Goal: Task Accomplishment & Management: Complete application form

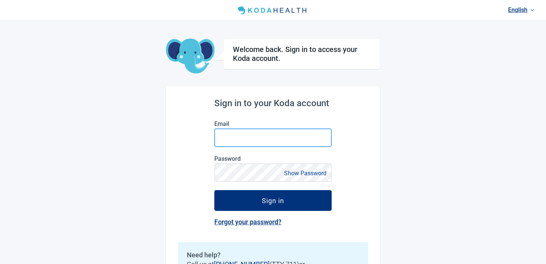
click at [223, 143] on input "Email" at bounding box center [272, 137] width 117 height 19
paste input "**********"
type input "**********"
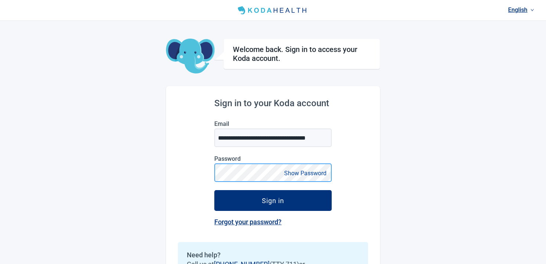
scroll to position [0, 0]
click at [214, 190] on button "Sign in" at bounding box center [272, 200] width 117 height 21
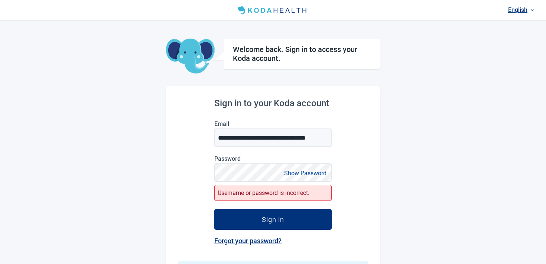
click at [297, 176] on button "Show Password" at bounding box center [305, 173] width 47 height 10
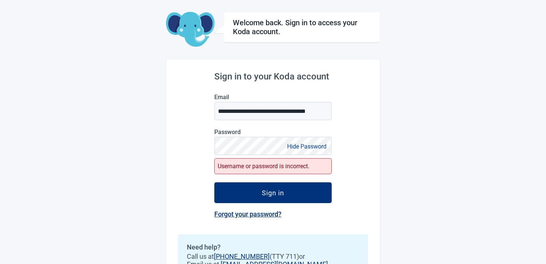
scroll to position [66, 0]
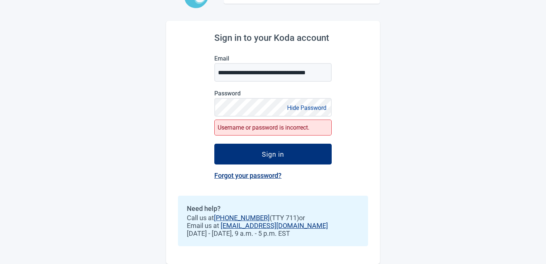
click at [248, 178] on link "Forgot your password?" at bounding box center [247, 176] width 67 height 8
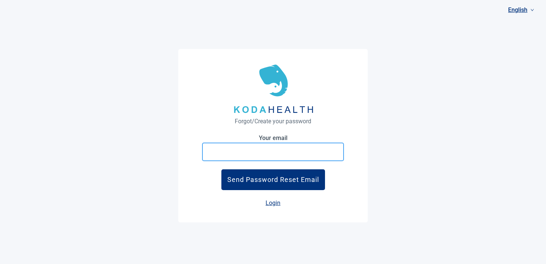
click at [248, 150] on input "Your email" at bounding box center [273, 152] width 142 height 19
paste input "**********"
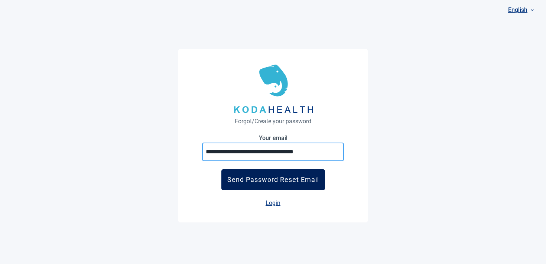
type input "**********"
click at [238, 182] on div "Send Password Reset Email" at bounding box center [273, 180] width 92 height 8
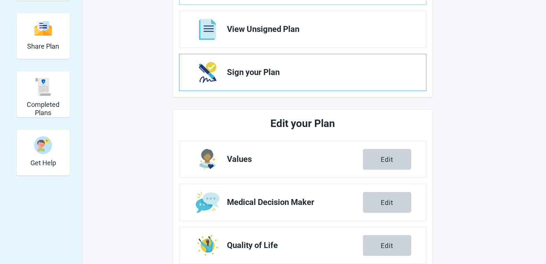
scroll to position [74, 0]
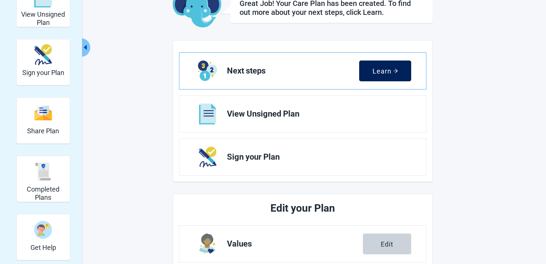
click at [381, 74] on div "Learn" at bounding box center [385, 70] width 26 height 7
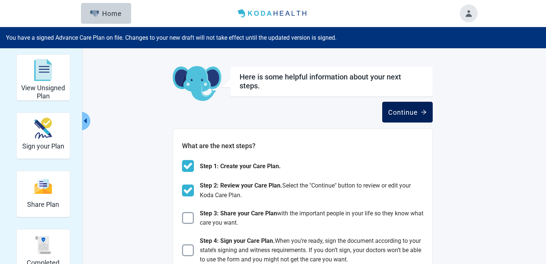
click at [386, 122] on button "Continue" at bounding box center [407, 112] width 51 height 21
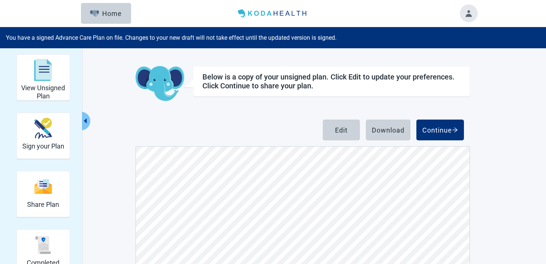
scroll to position [83, 0]
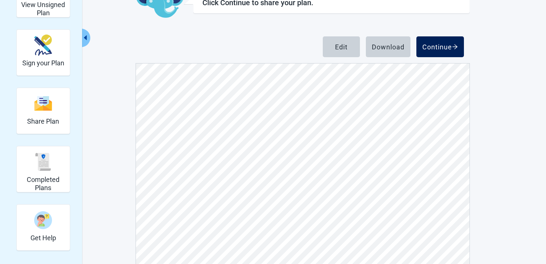
click at [439, 51] on button "Continue" at bounding box center [440, 46] width 48 height 21
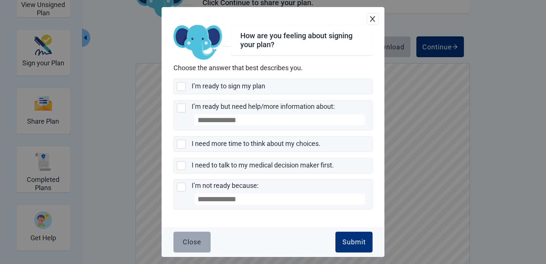
click at [176, 248] on button "Close" at bounding box center [191, 242] width 37 height 21
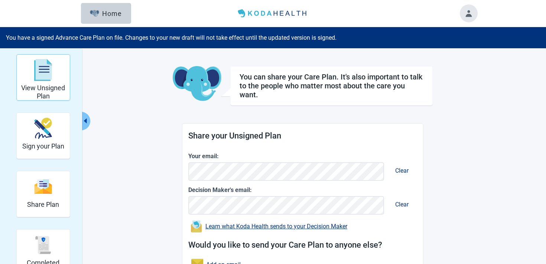
click at [59, 91] on h2 "View Unsigned Plan" at bounding box center [43, 92] width 47 height 16
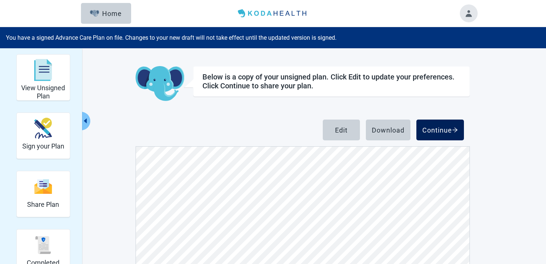
click at [459, 129] on button "Continue" at bounding box center [440, 130] width 48 height 21
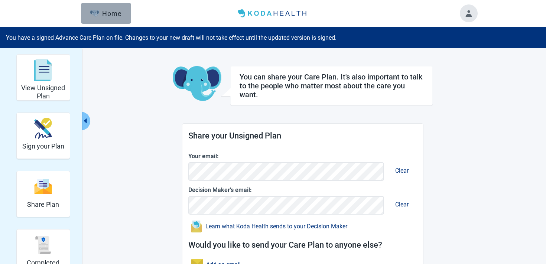
click at [107, 4] on button "Home" at bounding box center [106, 13] width 50 height 21
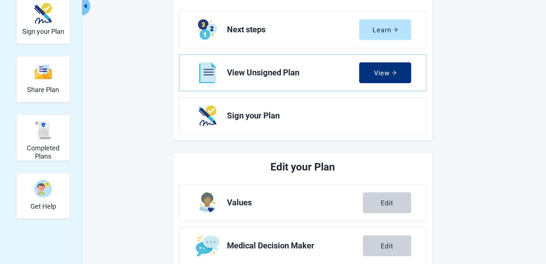
scroll to position [134, 0]
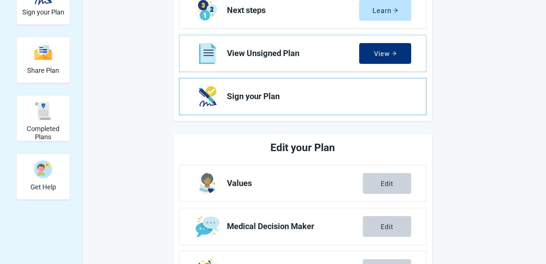
click at [358, 95] on span "Sign your Plan" at bounding box center [316, 96] width 178 height 9
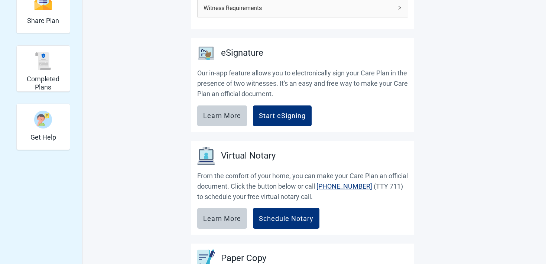
scroll to position [190, 0]
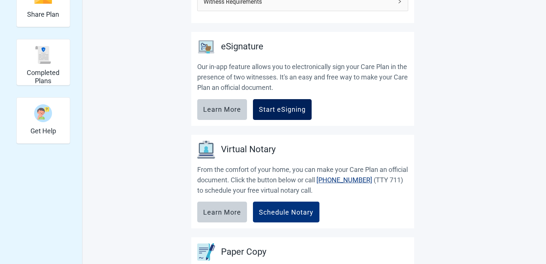
click at [282, 114] on button "Start eSigning" at bounding box center [282, 109] width 59 height 21
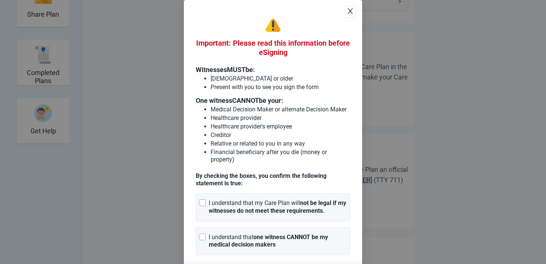
click at [261, 220] on div "Important: Please read this information before eSigning Witnesses MUST be: [DEM…" at bounding box center [273, 136] width 154 height 237
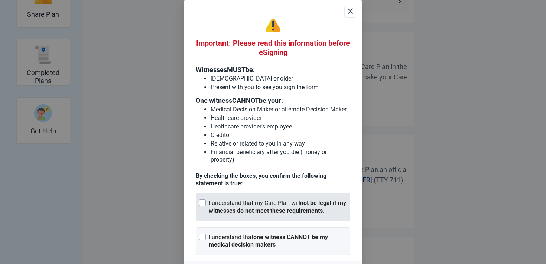
click at [262, 213] on div "I understand that my Care Plan will not be legal if my witnesses do not meet th…" at bounding box center [278, 207] width 138 height 16
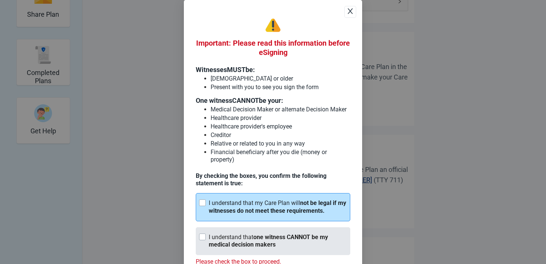
click at [258, 230] on div "I understand that one witness CANNOT be my medical decision makers" at bounding box center [273, 241] width 154 height 28
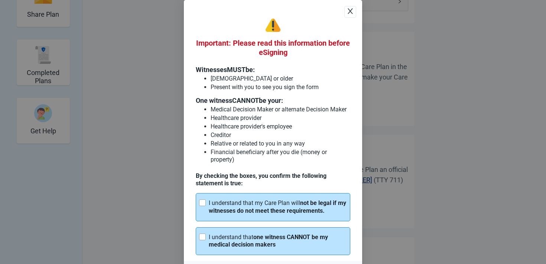
scroll to position [25, 0]
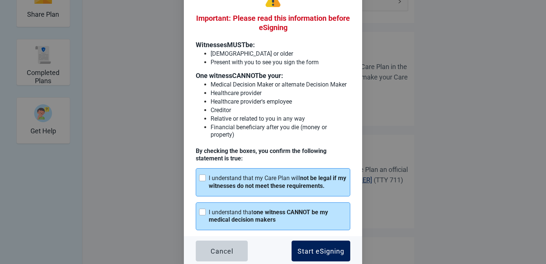
click at [302, 241] on button "Start eSigning" at bounding box center [321, 251] width 59 height 21
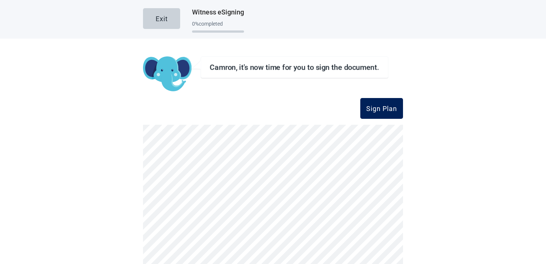
click at [381, 101] on button "Sign Plan" at bounding box center [381, 108] width 43 height 21
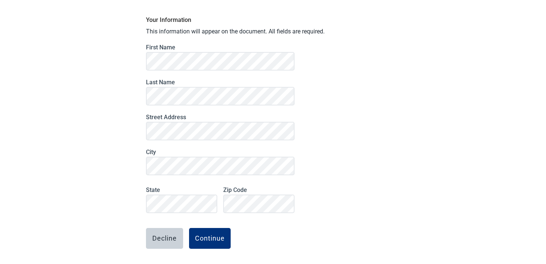
scroll to position [70, 0]
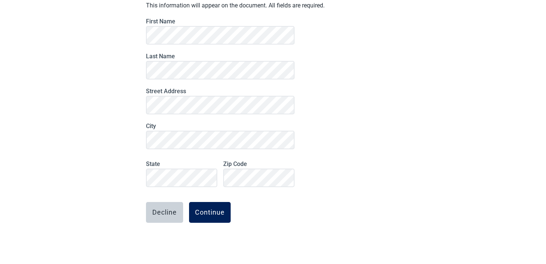
click at [210, 212] on div "Continue" at bounding box center [210, 212] width 30 height 7
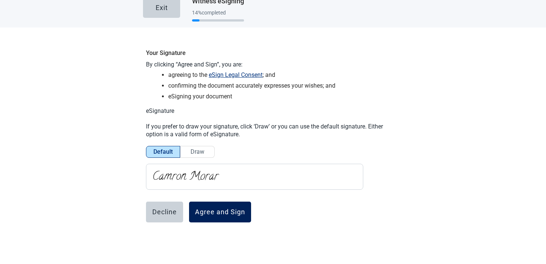
click at [203, 207] on button "Agree and Sign" at bounding box center [220, 212] width 62 height 21
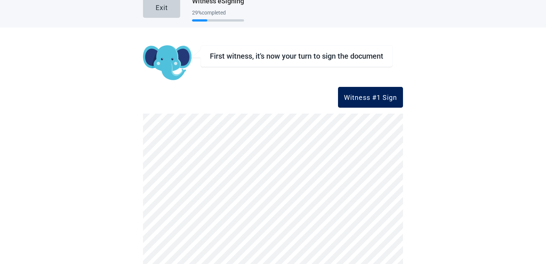
click at [380, 95] on div "Witness #1 Sign" at bounding box center [370, 97] width 53 height 7
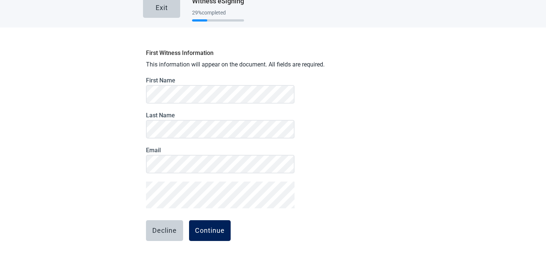
click at [202, 234] on div "Continue" at bounding box center [210, 230] width 30 height 7
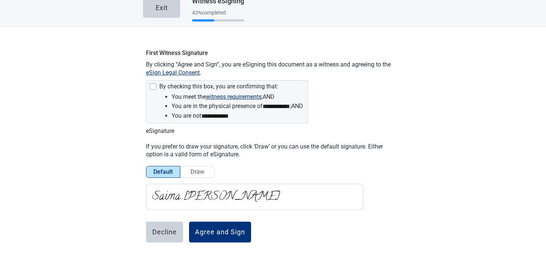
click at [155, 78] on div "**********" at bounding box center [273, 164] width 260 height 239
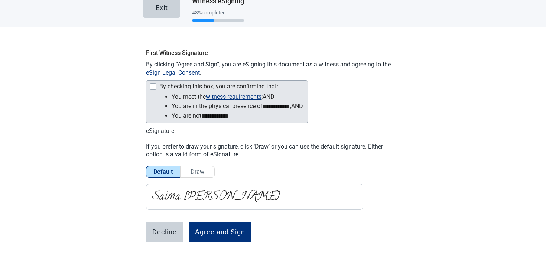
click at [155, 84] on div "Main content" at bounding box center [153, 86] width 7 height 7
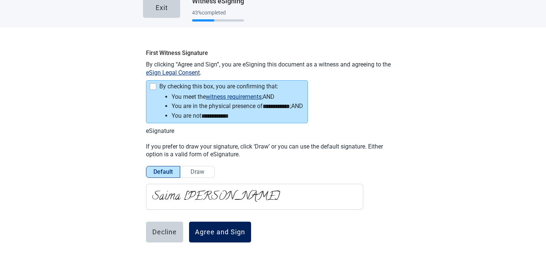
click at [231, 229] on div "Agree and Sign" at bounding box center [220, 231] width 50 height 7
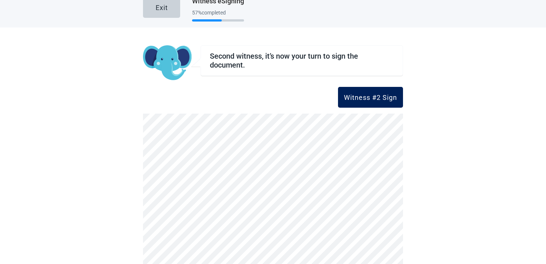
click at [364, 95] on div "Witness #2 Sign" at bounding box center [370, 97] width 53 height 7
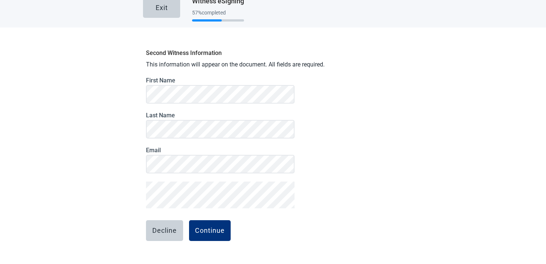
click at [217, 211] on form "First Name Last Name Email Decline Continue" at bounding box center [220, 178] width 149 height 203
click at [202, 244] on form "First Name Last Name Email Decline Continue" at bounding box center [220, 178] width 149 height 203
click at [204, 237] on button "Continue" at bounding box center [210, 230] width 42 height 21
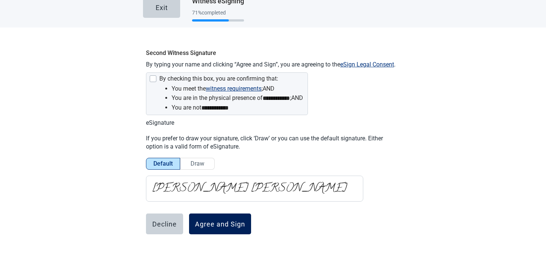
click at [208, 226] on div "Agree and Sign" at bounding box center [220, 223] width 50 height 7
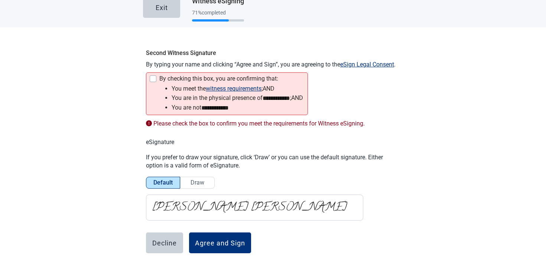
click at [152, 78] on div "Main content" at bounding box center [153, 78] width 7 height 7
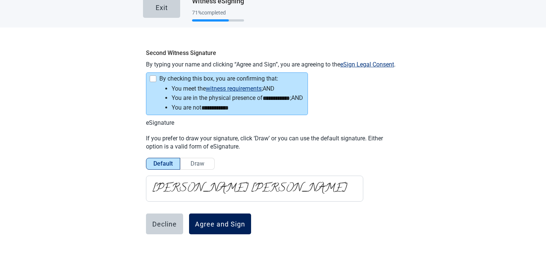
click at [211, 233] on button "Agree and Sign" at bounding box center [220, 224] width 62 height 21
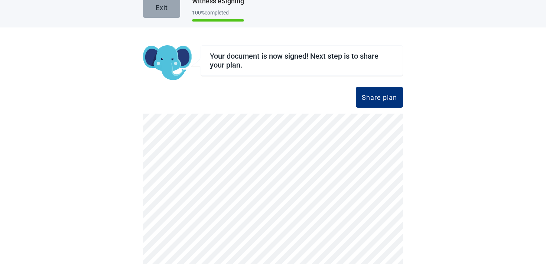
click at [158, 4] on div "Exit" at bounding box center [162, 7] width 12 height 7
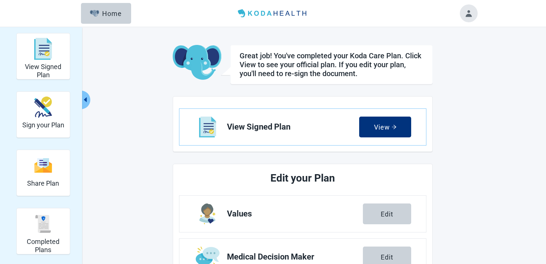
click at [468, 18] on button "Toggle account menu" at bounding box center [469, 13] width 18 height 18
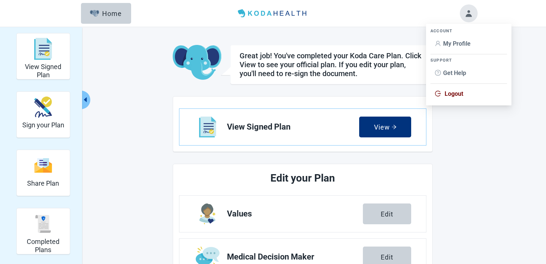
click at [440, 99] on li "Logout" at bounding box center [468, 94] width 76 height 14
